Goal: Task Accomplishment & Management: Manage account settings

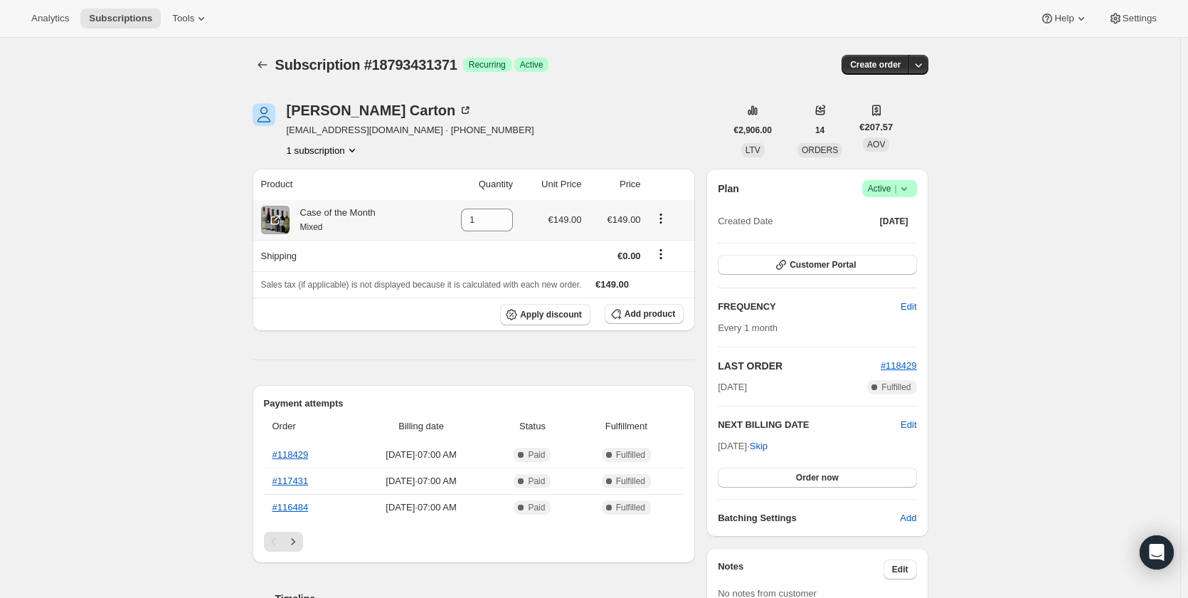
click at [663, 217] on icon "Product actions" at bounding box center [661, 218] width 14 height 14
click at [662, 243] on span "Swap variant" at bounding box center [664, 246] width 53 height 11
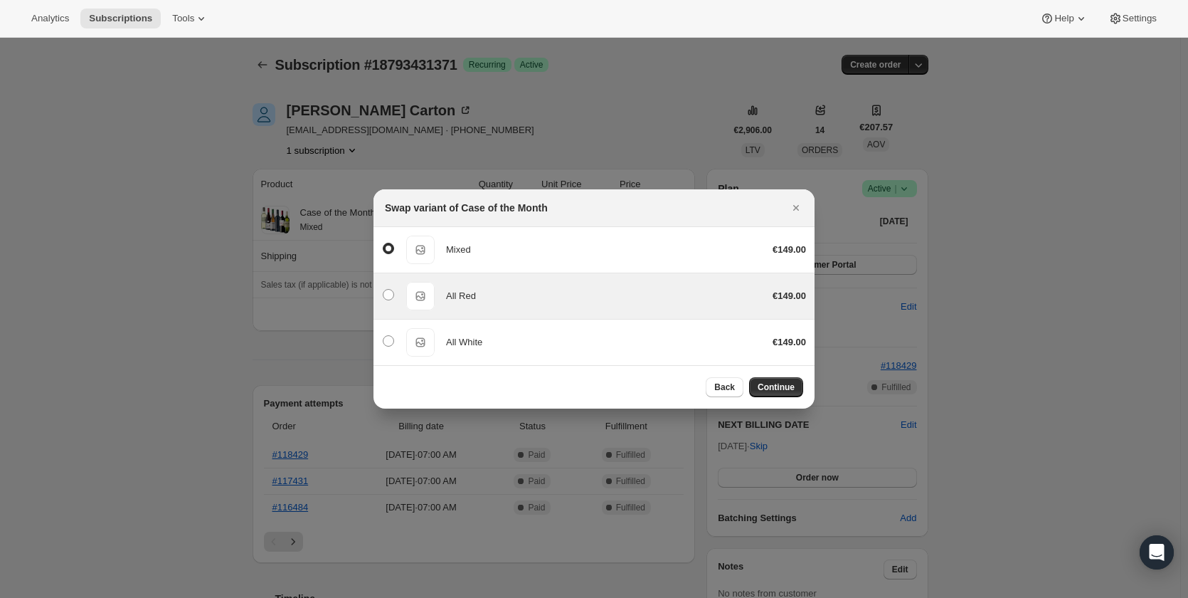
click at [606, 305] on div "All Red All Red €149.00" at bounding box center [594, 296] width 424 height 28
radio input "false"
radio input "true"
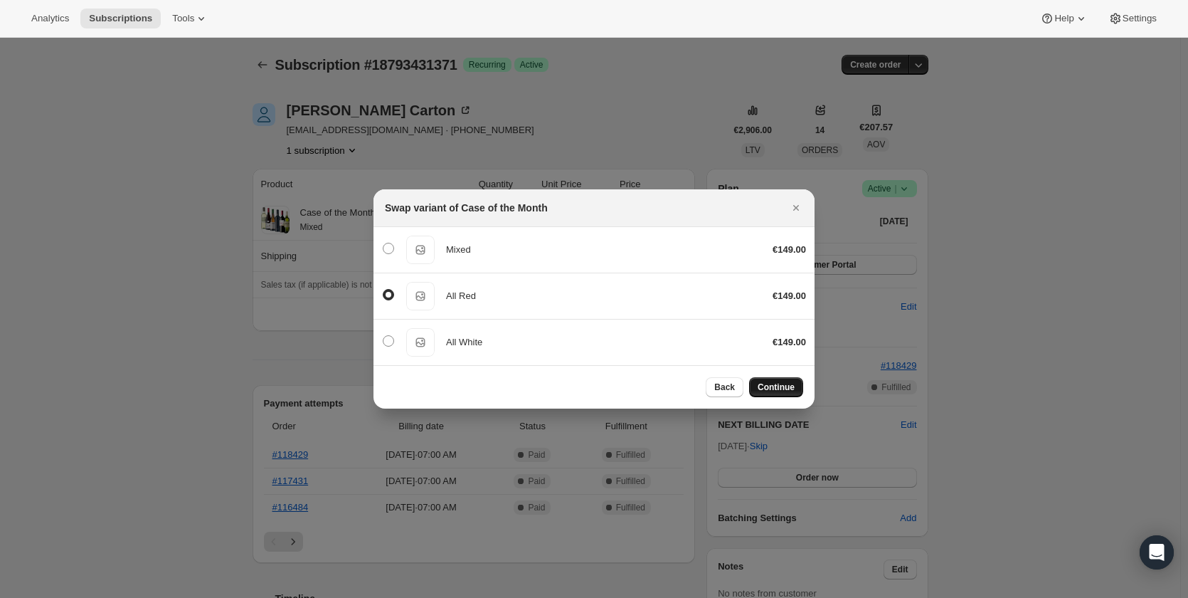
click at [790, 386] on span "Continue" at bounding box center [776, 386] width 37 height 11
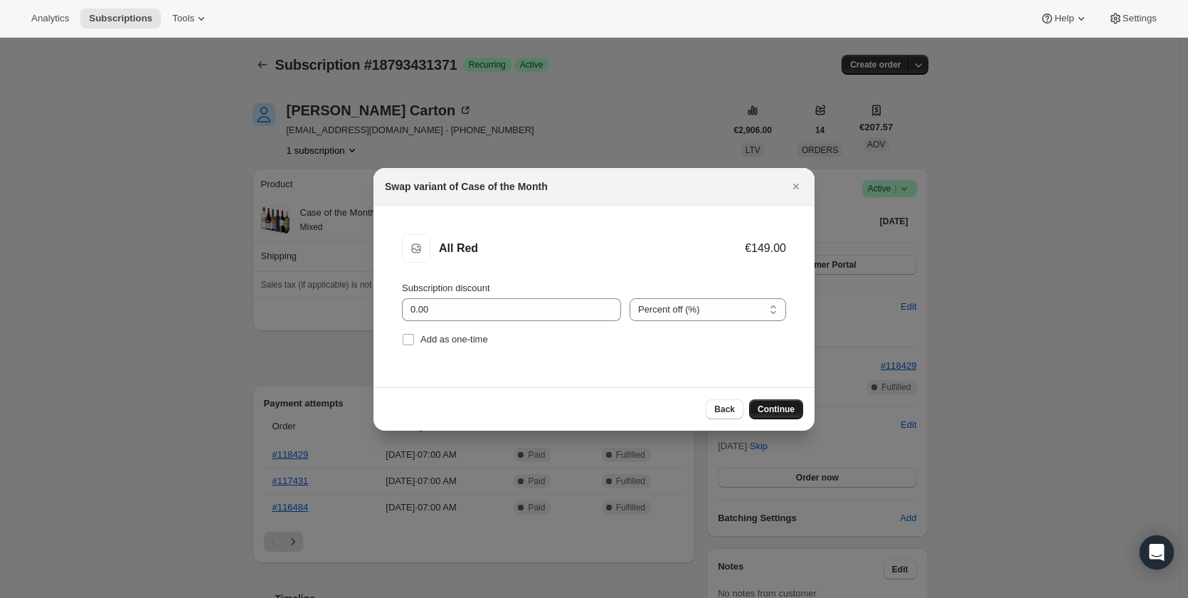
click at [789, 410] on span "Continue" at bounding box center [776, 408] width 37 height 11
